Goal: Entertainment & Leisure: Consume media (video, audio)

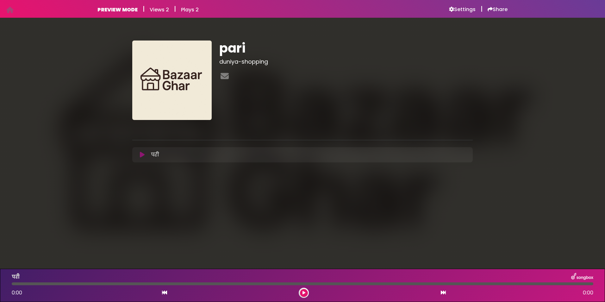
click at [143, 155] on icon at bounding box center [142, 155] width 5 height 6
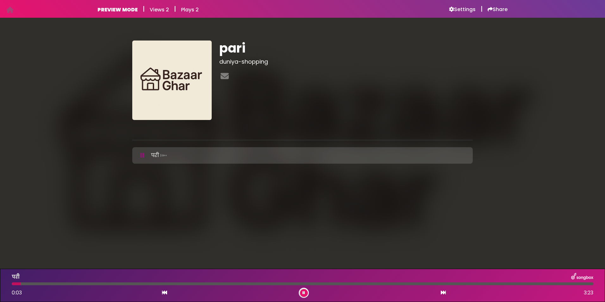
click at [41, 282] on div at bounding box center [302, 283] width 581 height 3
click at [53, 282] on div at bounding box center [302, 283] width 581 height 3
click at [69, 282] on div at bounding box center [302, 283] width 581 height 3
click at [90, 282] on div at bounding box center [302, 283] width 581 height 3
click at [120, 284] on div at bounding box center [302, 283] width 581 height 3
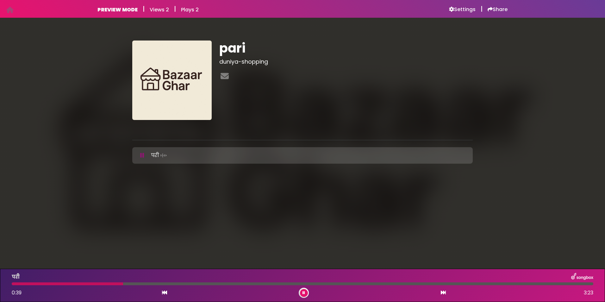
click at [159, 282] on div at bounding box center [302, 283] width 581 height 3
click at [182, 283] on div at bounding box center [302, 283] width 581 height 3
click at [202, 282] on div "परी 0:59 3:23" at bounding box center [302, 285] width 589 height 25
click at [214, 282] on div "परी 1:00 3:23" at bounding box center [302, 285] width 589 height 25
click at [214, 283] on div at bounding box center [302, 283] width 581 height 3
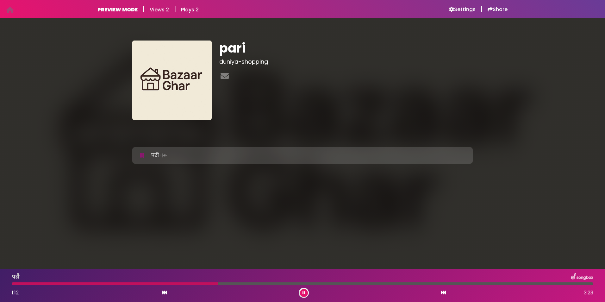
click at [257, 283] on div at bounding box center [302, 283] width 581 height 3
click at [326, 282] on div at bounding box center [302, 283] width 581 height 3
click at [305, 289] on button at bounding box center [304, 293] width 8 height 8
